Goal: Navigation & Orientation: Find specific page/section

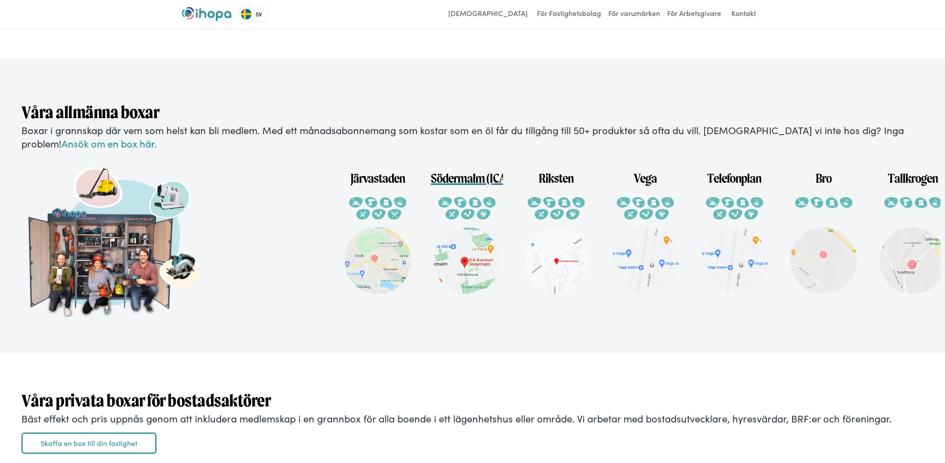
scroll to position [1827, 0]
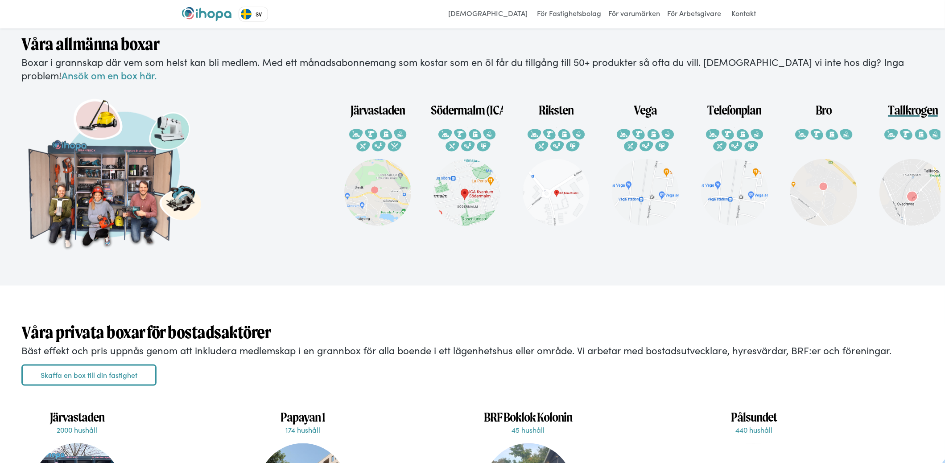
click at [912, 200] on img at bounding box center [912, 192] width 67 height 67
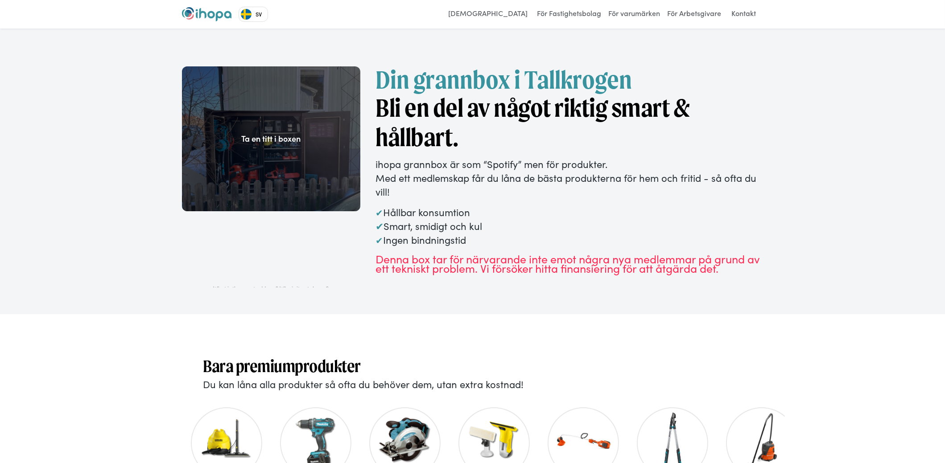
scroll to position [6, 0]
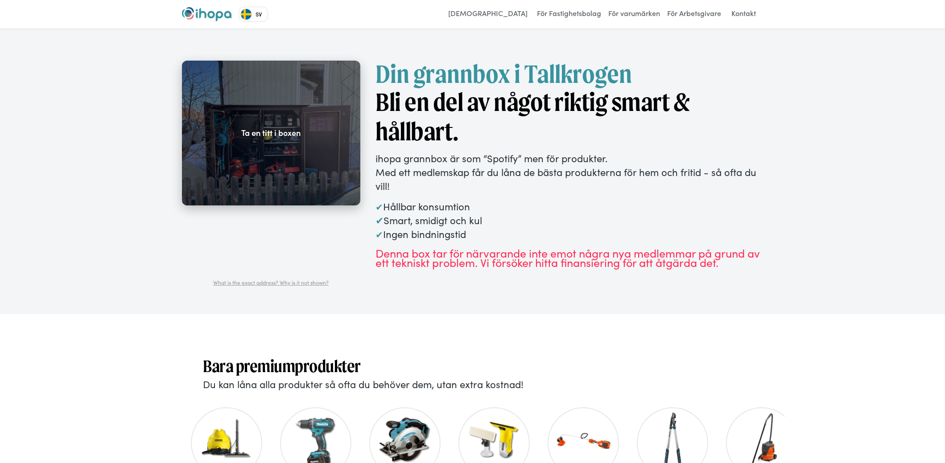
click at [239, 134] on div at bounding box center [271, 133] width 178 height 145
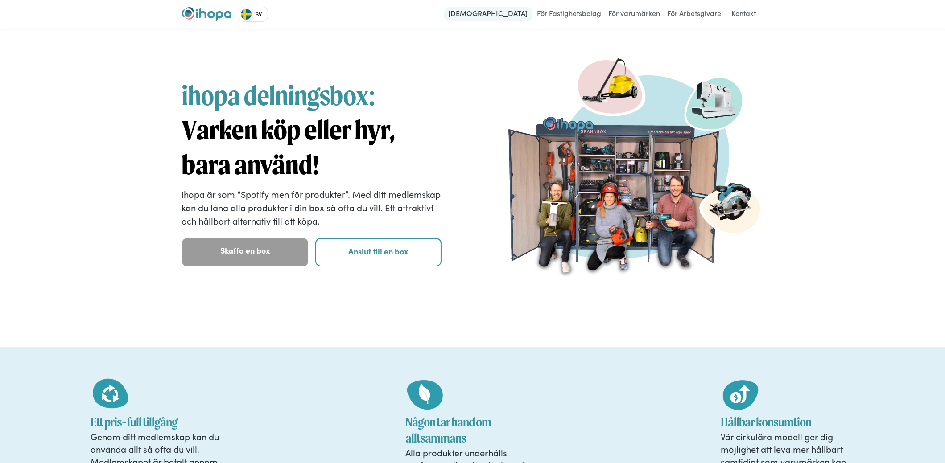
click at [504, 11] on link "[DEMOGRAPHIC_DATA]" at bounding box center [488, 14] width 88 height 14
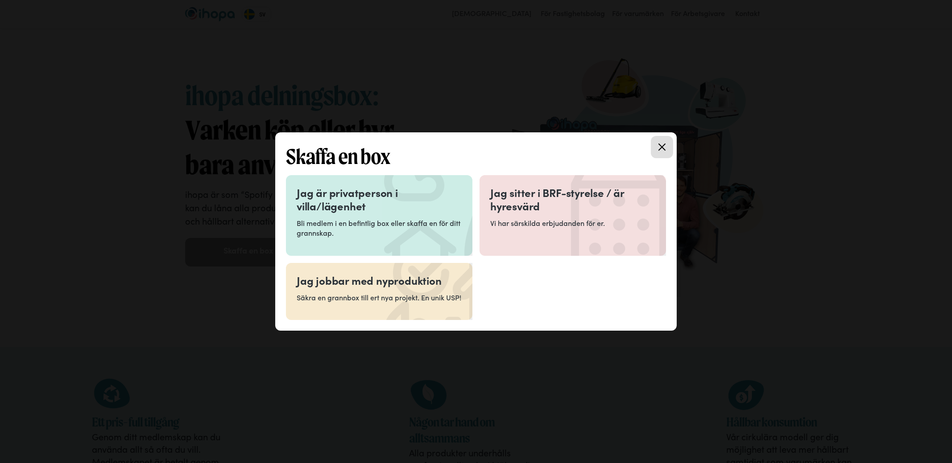
click at [660, 145] on icon at bounding box center [661, 147] width 7 height 7
